Goal: Transaction & Acquisition: Purchase product/service

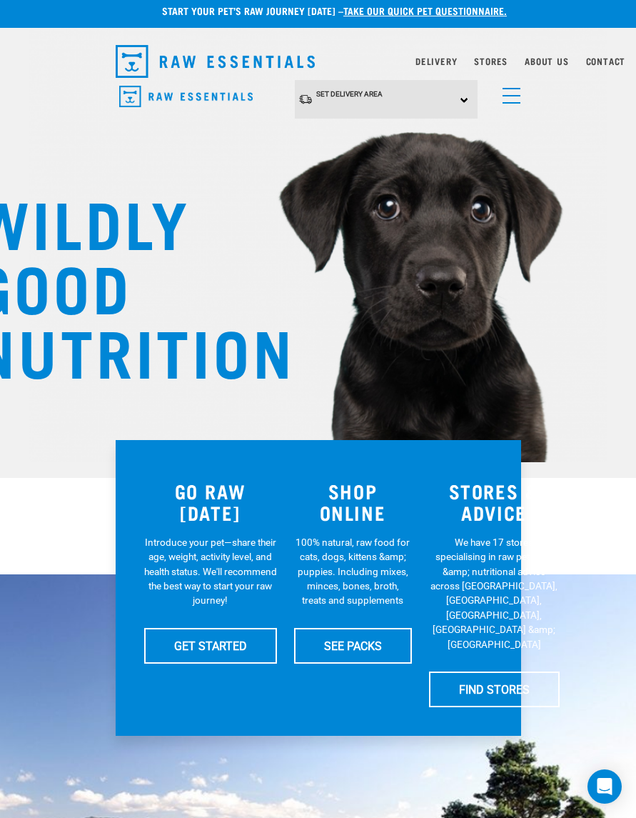
click at [468, 97] on div "Set Delivery Area [GEOGRAPHIC_DATA] [GEOGRAPHIC_DATA]" at bounding box center [386, 99] width 183 height 39
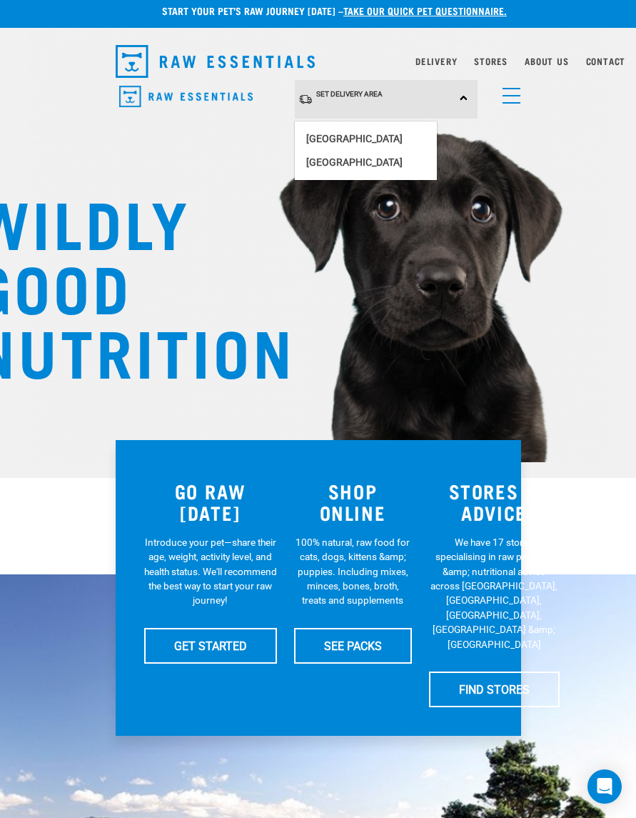
click at [349, 141] on link "[GEOGRAPHIC_DATA]" at bounding box center [366, 139] width 142 height 24
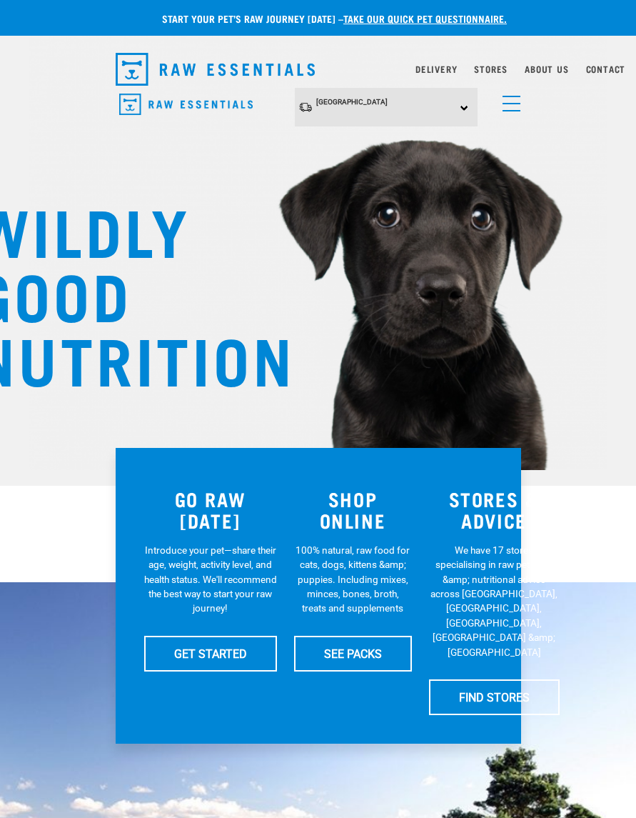
scroll to position [8, 0]
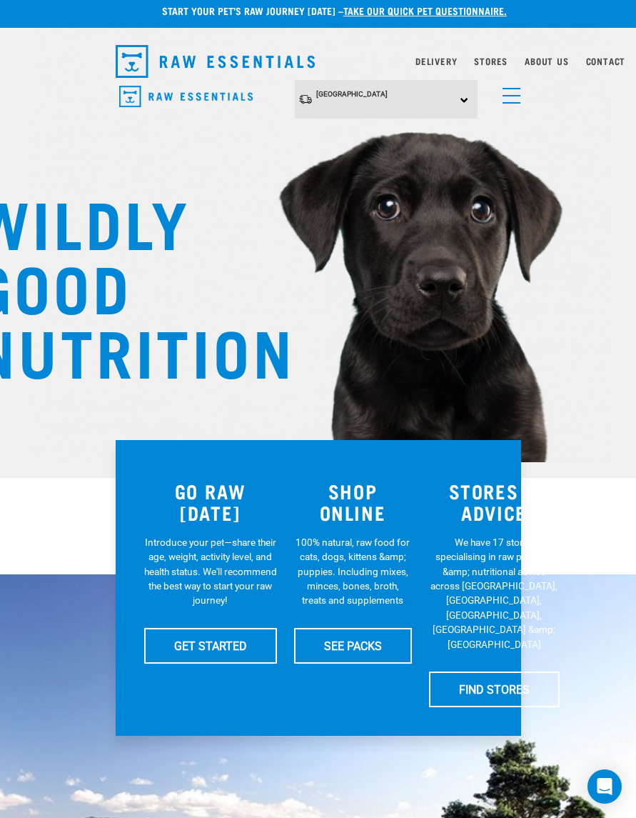
click at [350, 648] on link "SEE PACKS" at bounding box center [353, 646] width 118 height 36
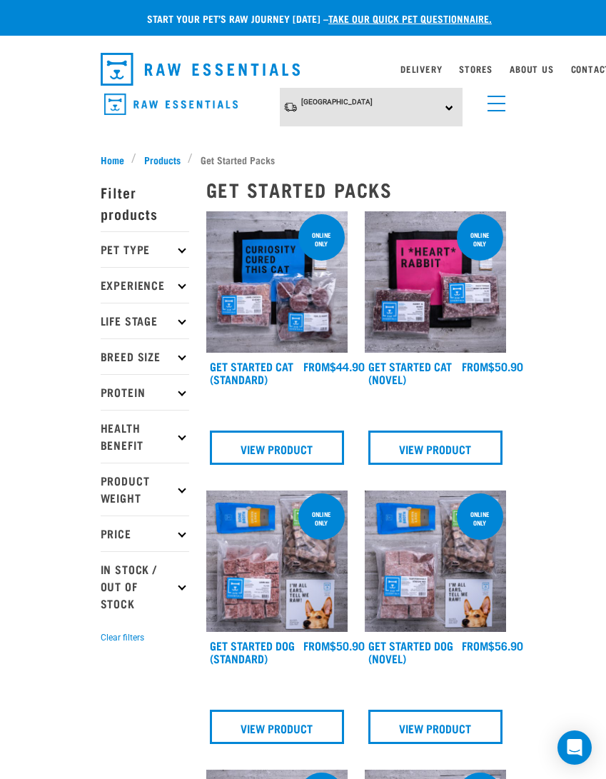
click at [154, 152] on span "Products" at bounding box center [162, 159] width 36 height 15
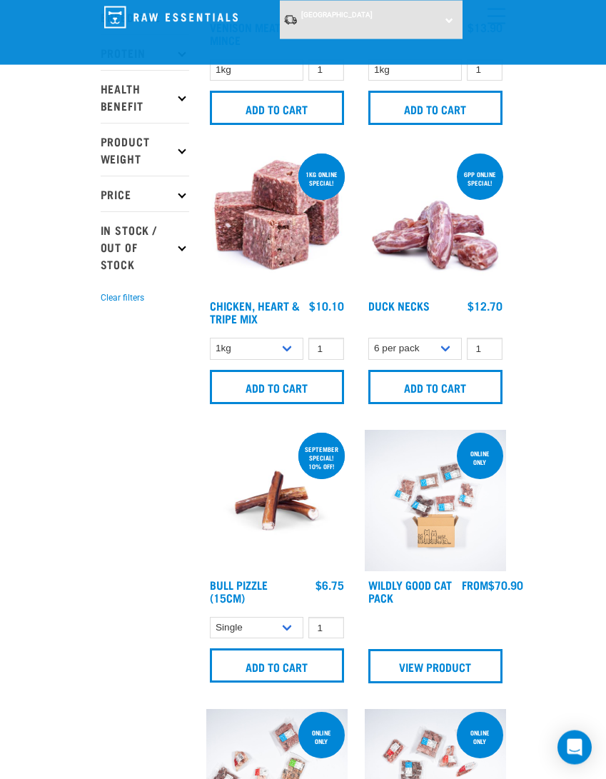
scroll to position [231, 0]
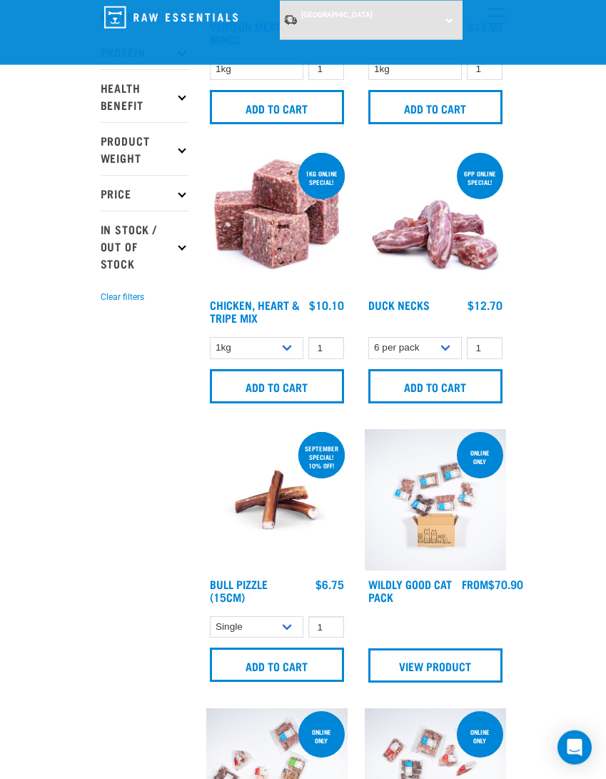
click at [325, 387] on input "Add to cart" at bounding box center [277, 386] width 134 height 34
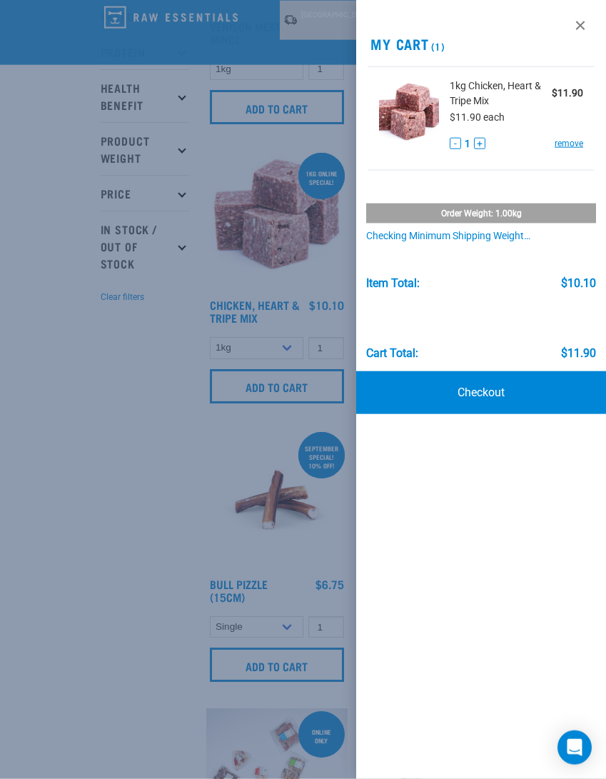
click at [320, 389] on div at bounding box center [303, 389] width 606 height 779
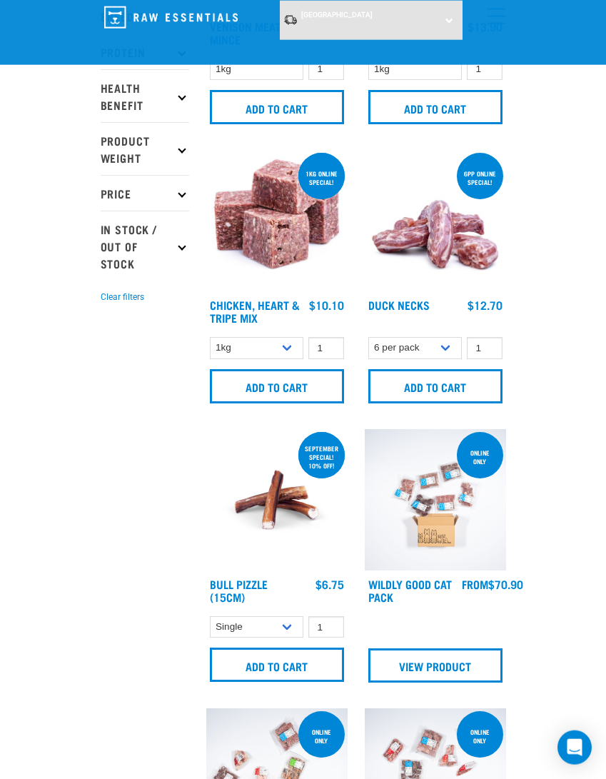
click at [319, 390] on input "Add to cart" at bounding box center [277, 386] width 134 height 34
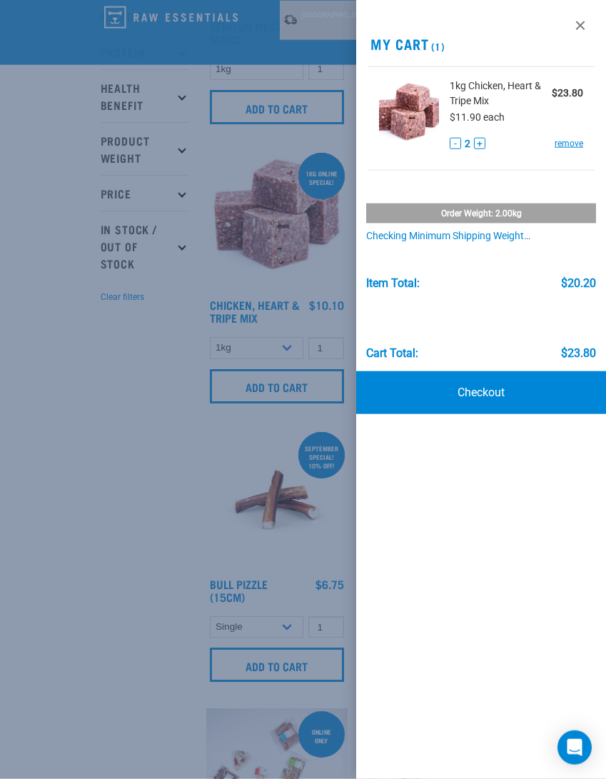
click at [123, 586] on div at bounding box center [303, 389] width 606 height 779
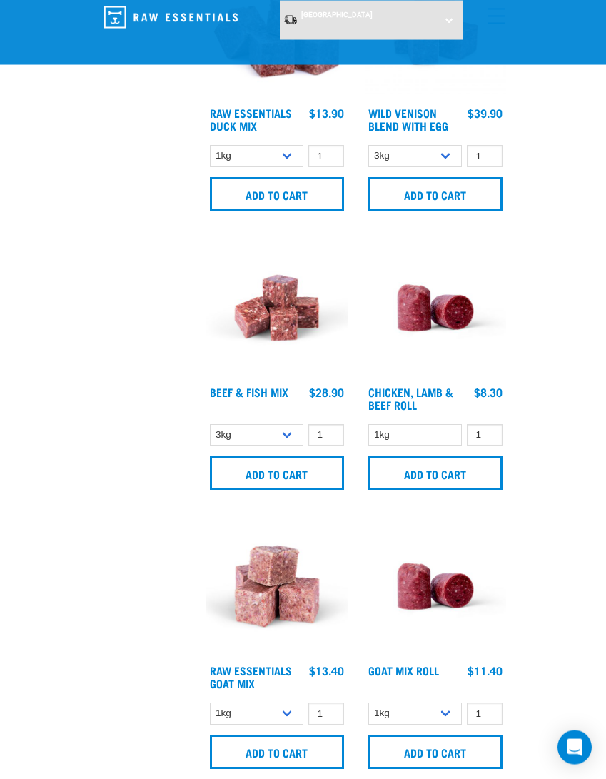
scroll to position [2677, 0]
click at [479, 476] on input "Add to cart" at bounding box center [436, 473] width 134 height 34
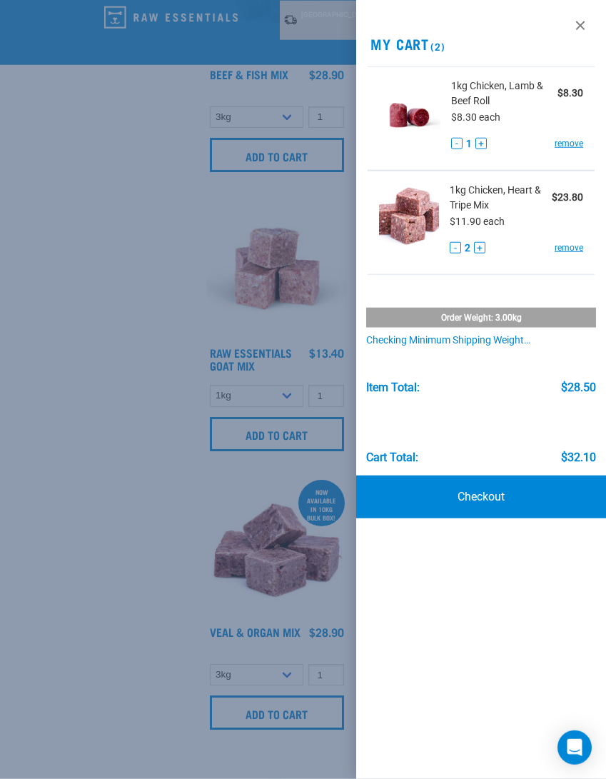
scroll to position [2996, 0]
click at [575, 33] on link at bounding box center [580, 25] width 23 height 23
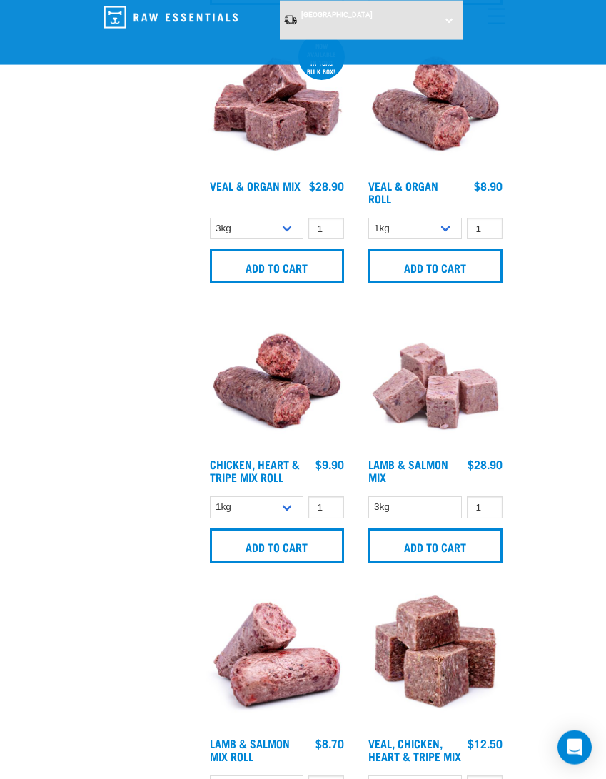
scroll to position [3441, 0]
click at [319, 546] on input "Add to cart" at bounding box center [277, 546] width 134 height 34
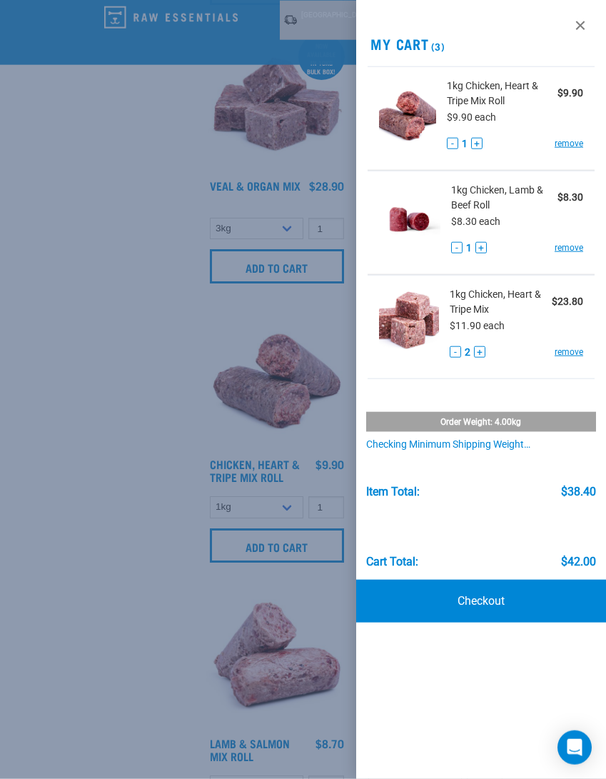
click at [317, 542] on div at bounding box center [303, 389] width 606 height 779
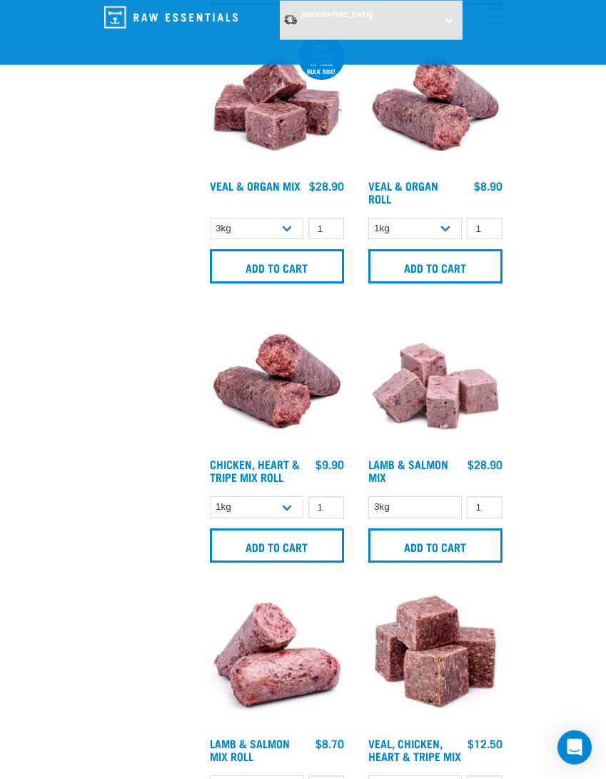
click at [306, 544] on input "Add to cart" at bounding box center [277, 546] width 134 height 34
